Goal: Task Accomplishment & Management: Use online tool/utility

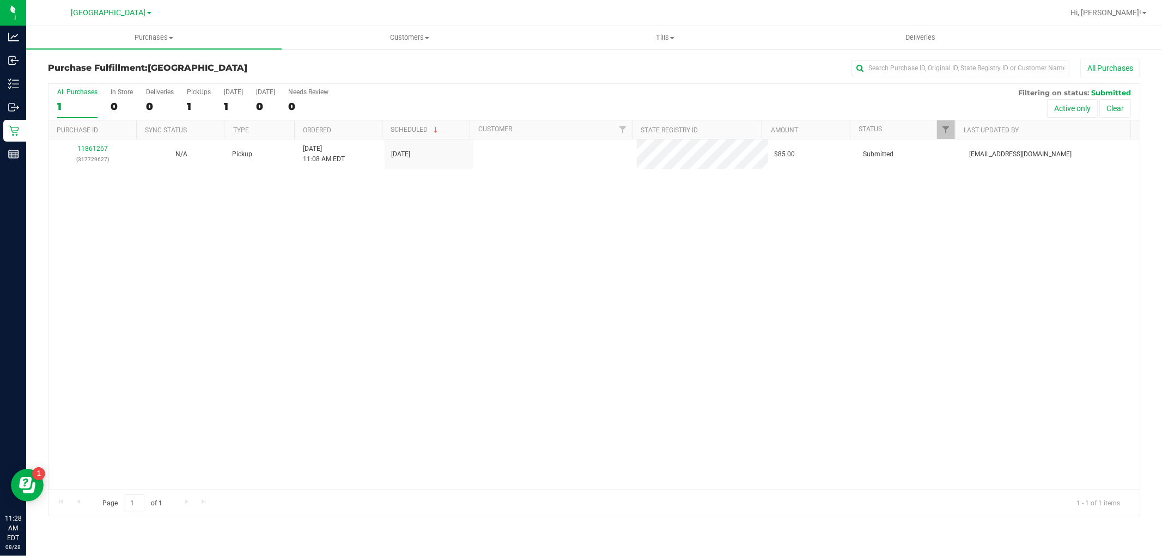
click at [325, 309] on div "11861267 (317729627) N/A Pickup [DATE] 11:08 AM EDT 8/28/2025 $85.00 Submitted …" at bounding box center [593, 314] width 1091 height 350
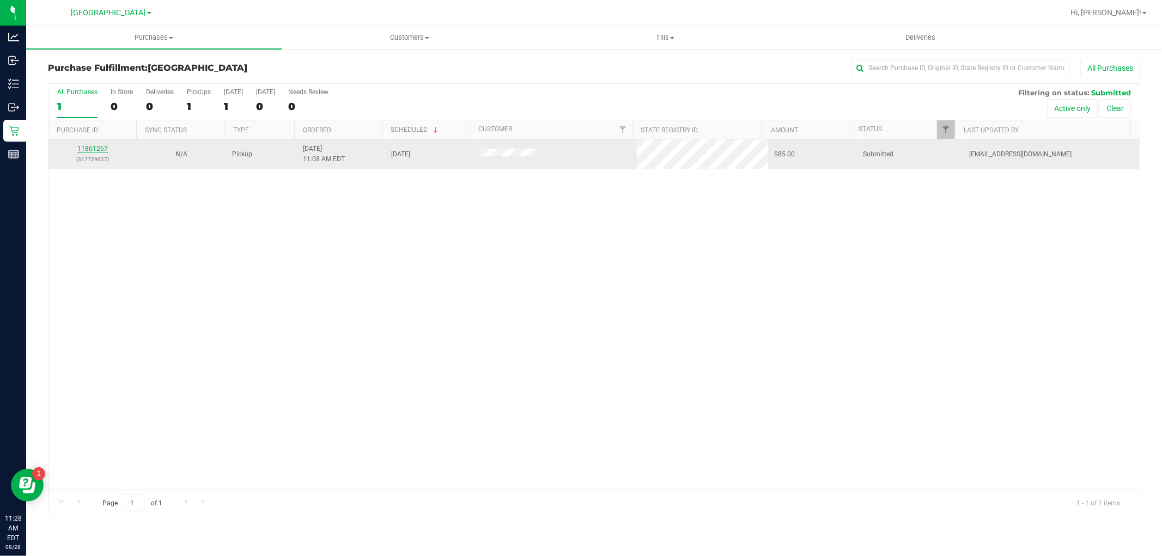
click at [98, 148] on link "11861267" at bounding box center [92, 149] width 30 height 8
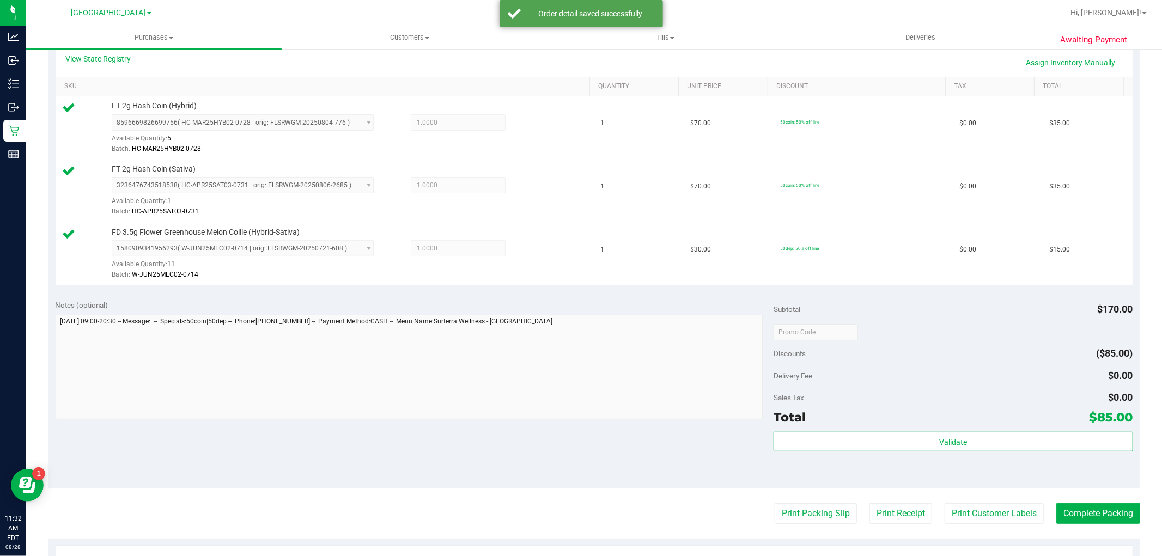
scroll to position [423, 0]
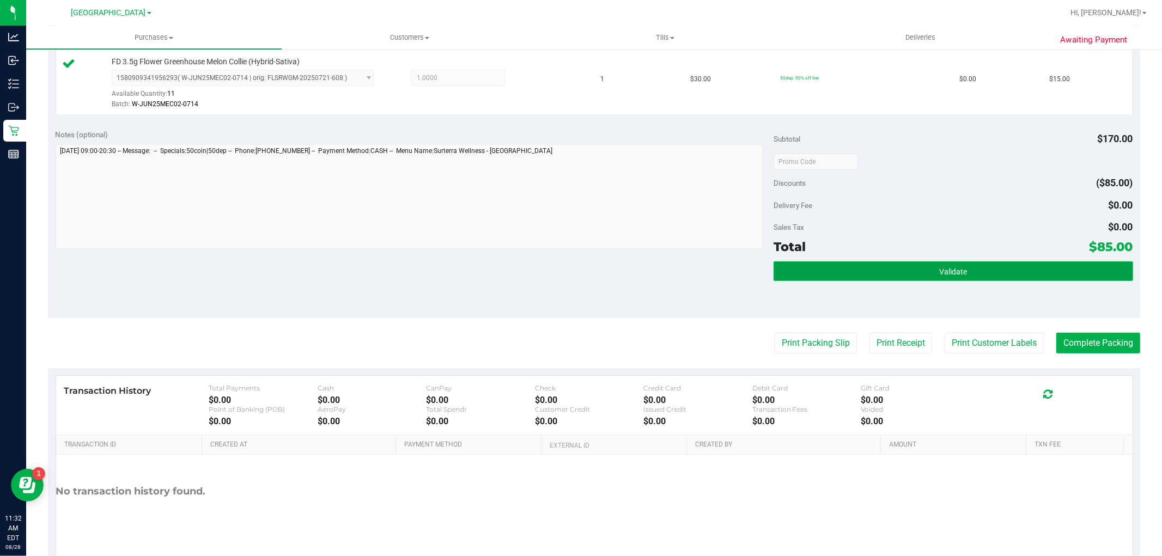
click at [939, 275] on span "Validate" at bounding box center [953, 271] width 28 height 9
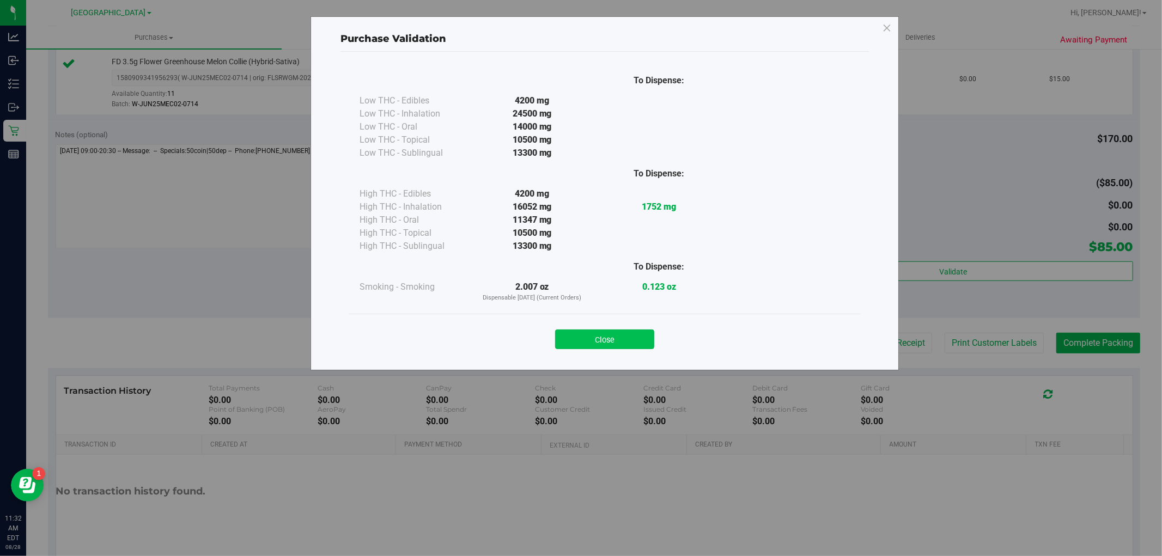
click at [628, 334] on button "Close" at bounding box center [604, 339] width 99 height 20
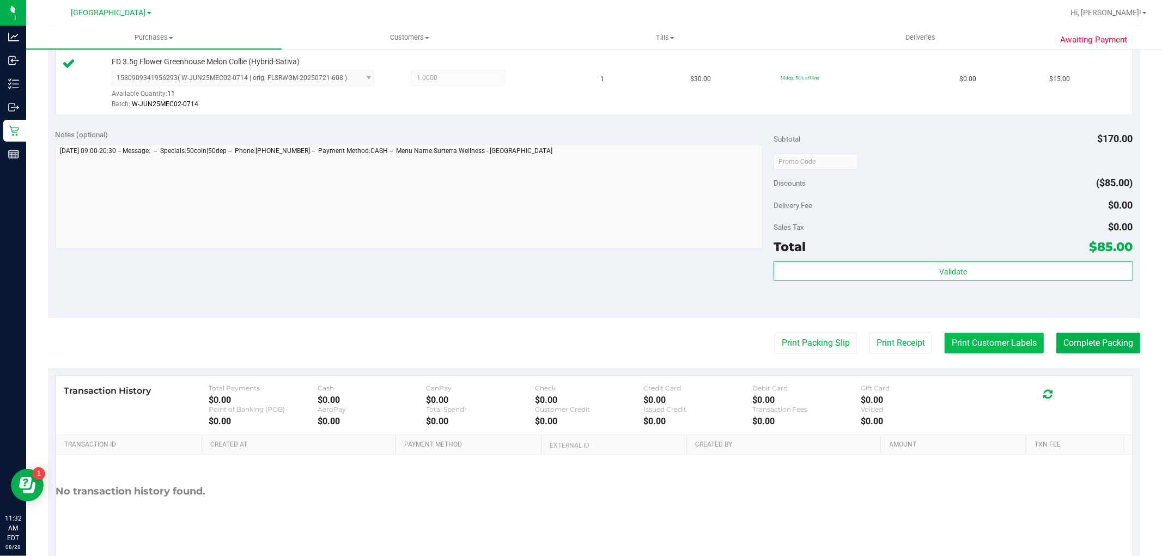
click at [987, 338] on button "Print Customer Labels" at bounding box center [993, 343] width 99 height 21
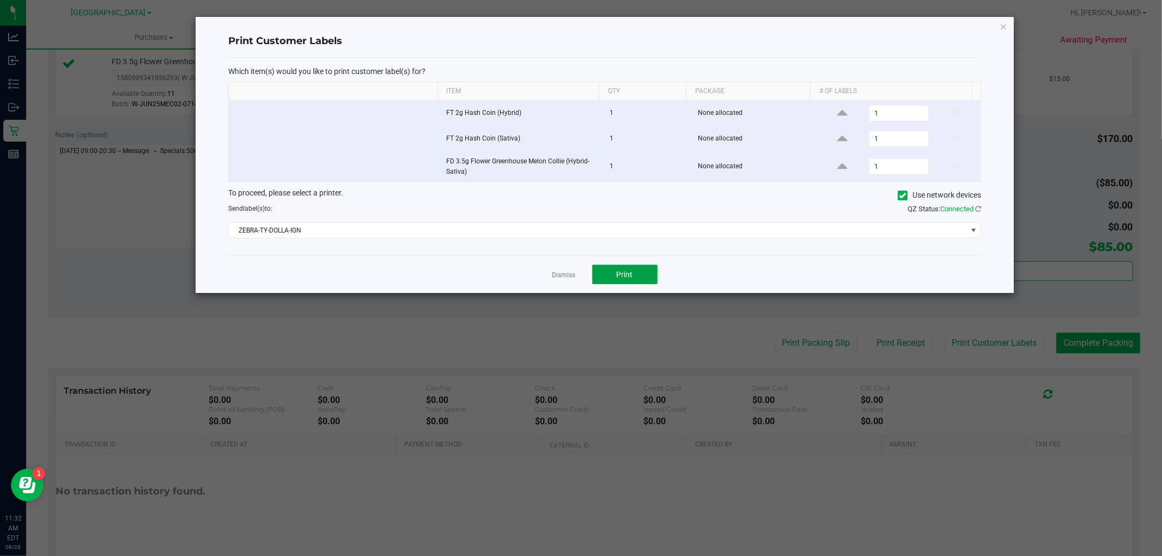
click at [622, 266] on button "Print" at bounding box center [624, 275] width 65 height 20
click at [561, 279] on link "Dismiss" at bounding box center [563, 275] width 23 height 9
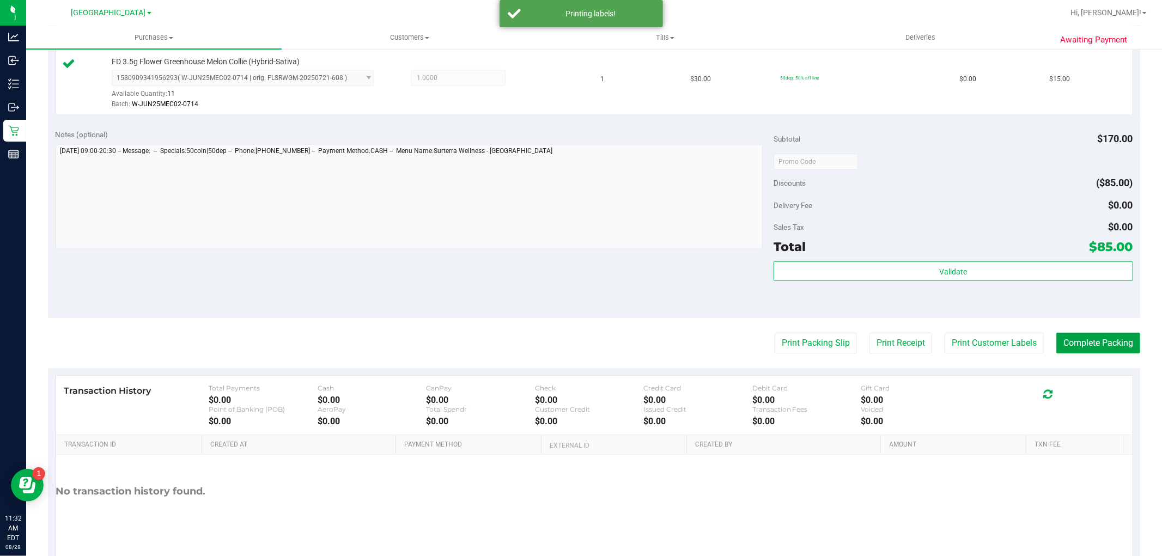
click at [1064, 342] on button "Complete Packing" at bounding box center [1098, 343] width 84 height 21
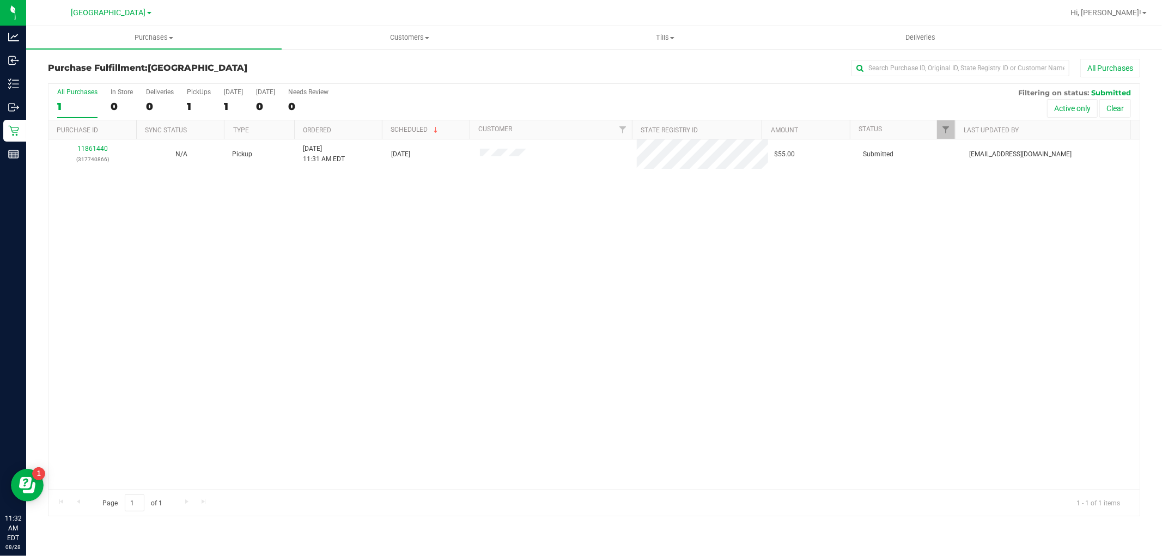
click at [711, 251] on div "11861440 (317740866) N/A Pickup [DATE] 11:31 AM EDT 8/28/2025 $55.00 Submitted …" at bounding box center [593, 314] width 1091 height 350
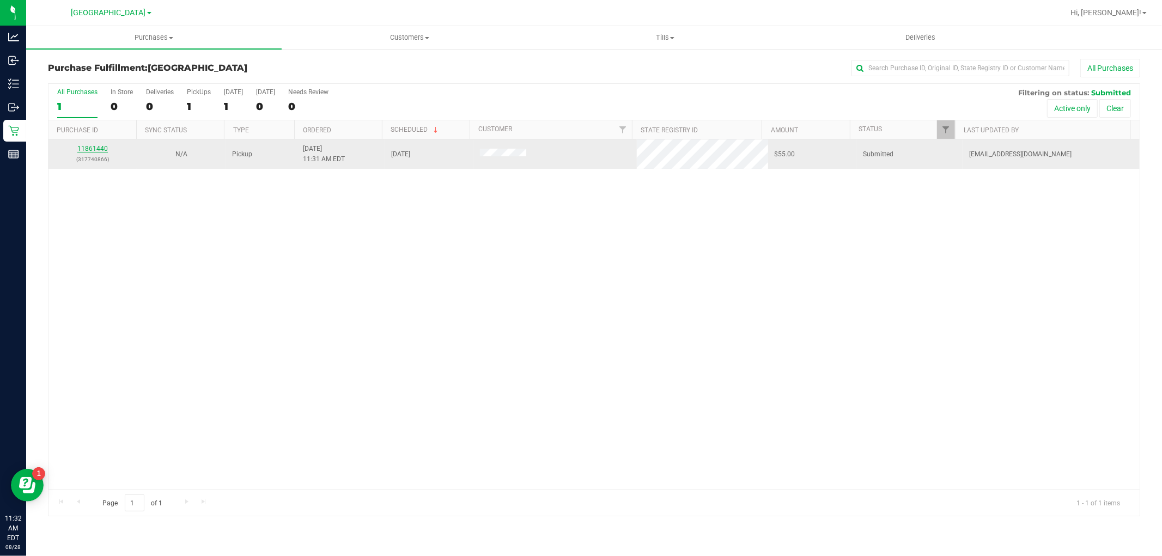
click at [96, 147] on link "11861440" at bounding box center [92, 149] width 30 height 8
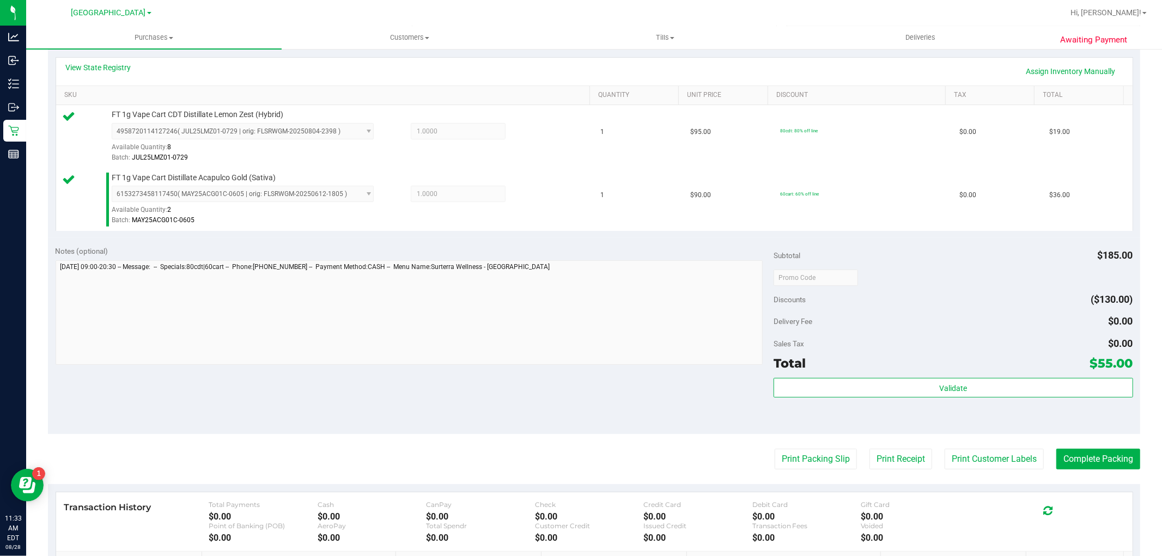
scroll to position [302, 0]
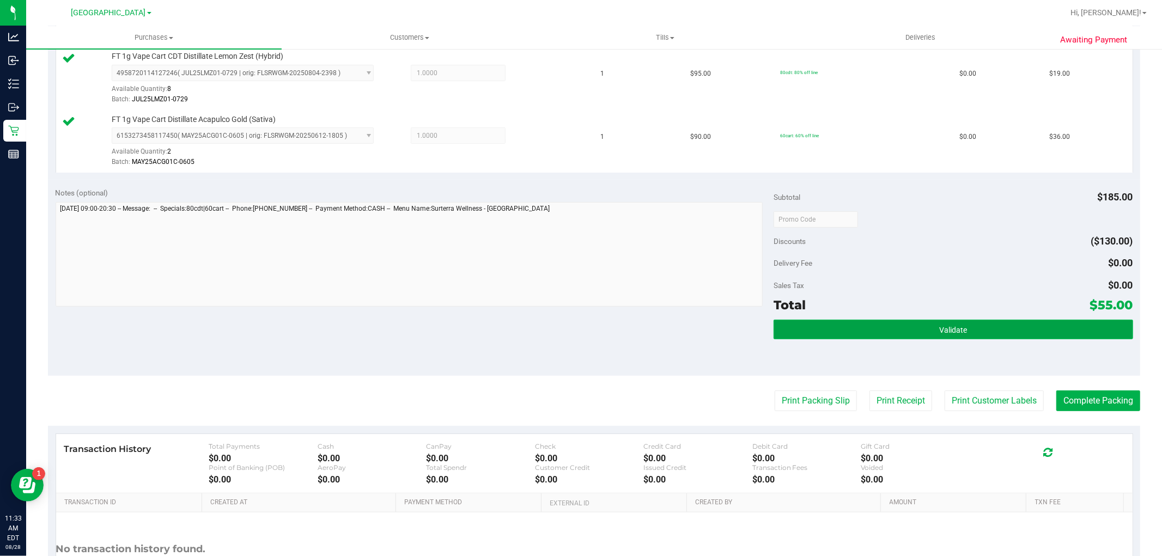
click at [824, 328] on button "Validate" at bounding box center [952, 330] width 359 height 20
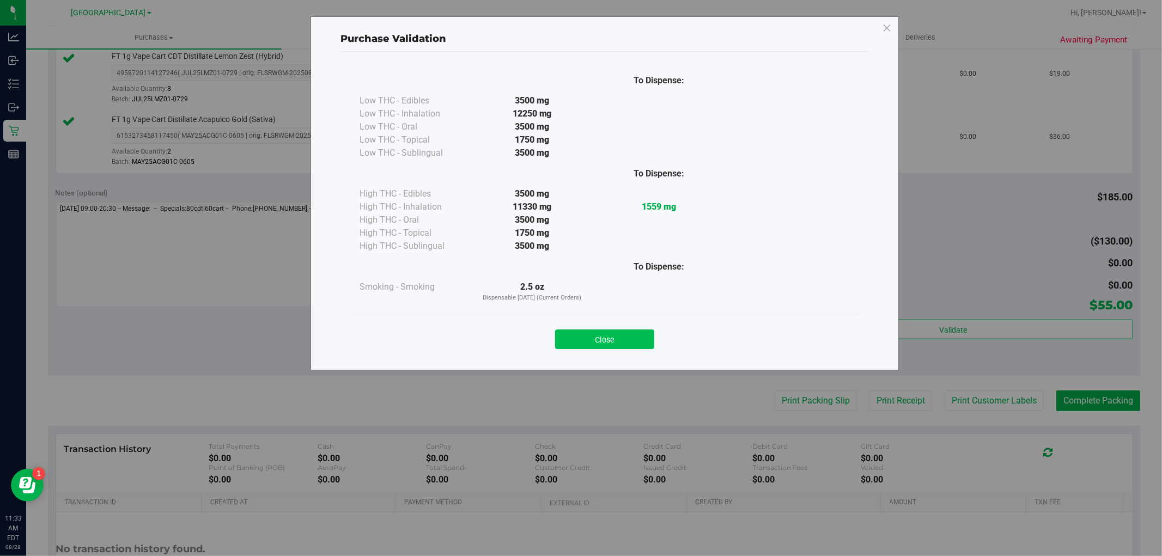
click at [624, 340] on button "Close" at bounding box center [604, 339] width 99 height 20
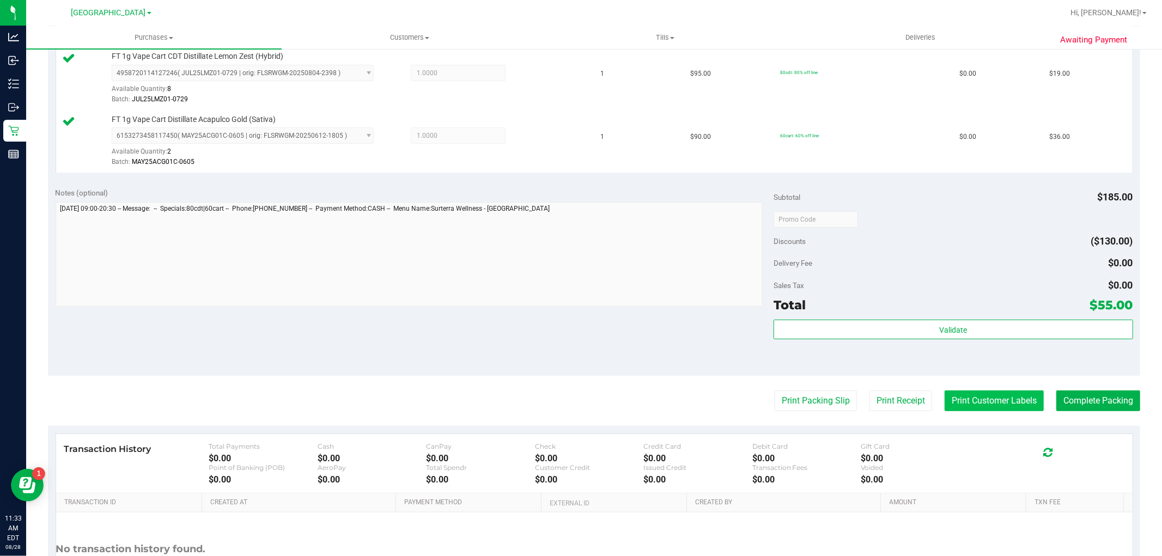
click at [988, 408] on button "Print Customer Labels" at bounding box center [993, 400] width 99 height 21
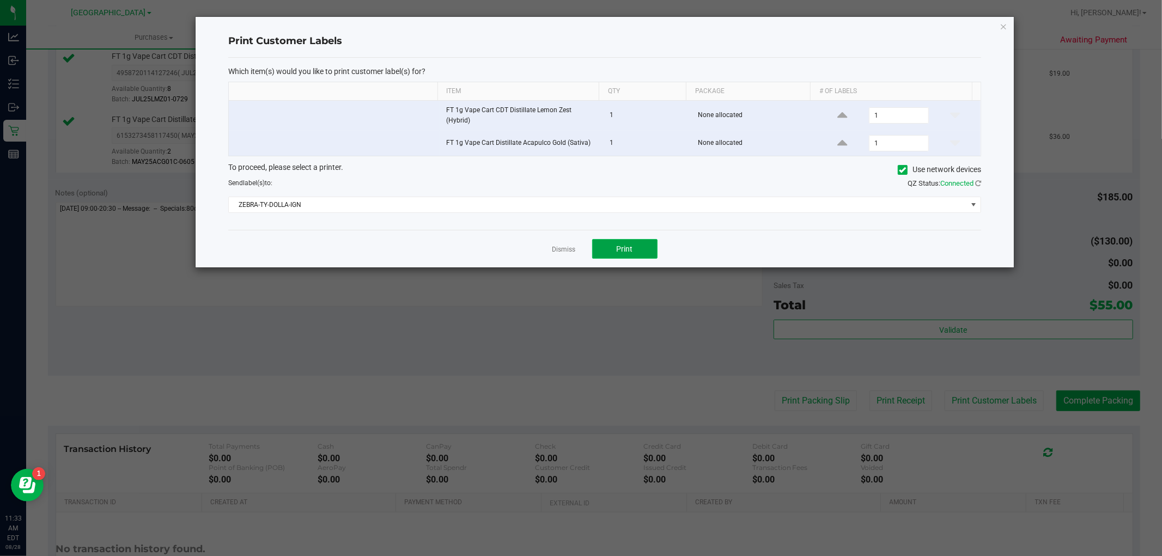
click at [597, 245] on button "Print" at bounding box center [624, 249] width 65 height 20
click at [563, 252] on link "Dismiss" at bounding box center [563, 249] width 23 height 9
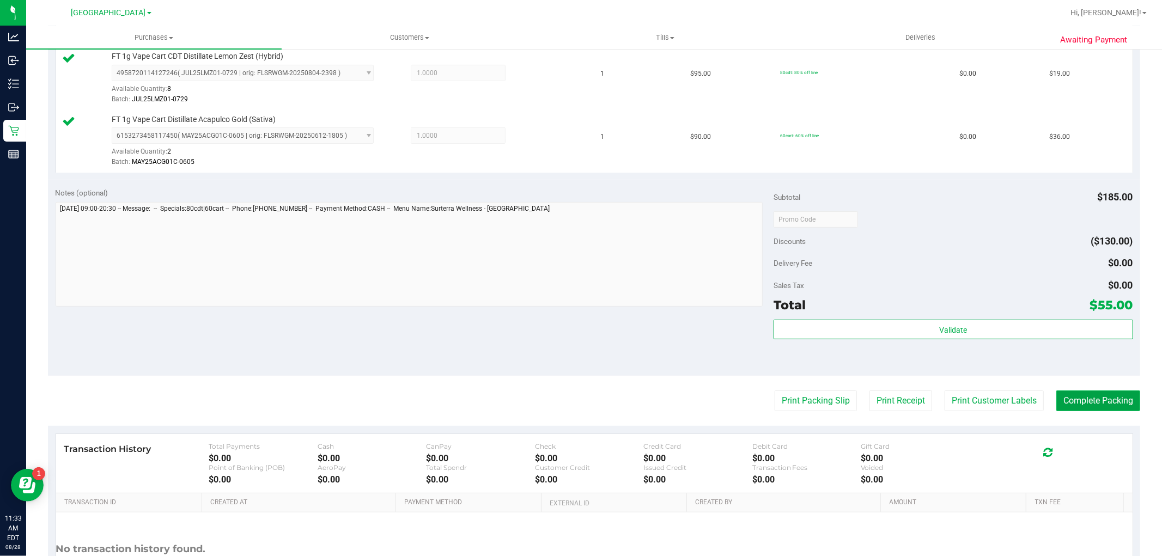
click at [1113, 395] on button "Complete Packing" at bounding box center [1098, 400] width 84 height 21
